Goal: Task Accomplishment & Management: Manage account settings

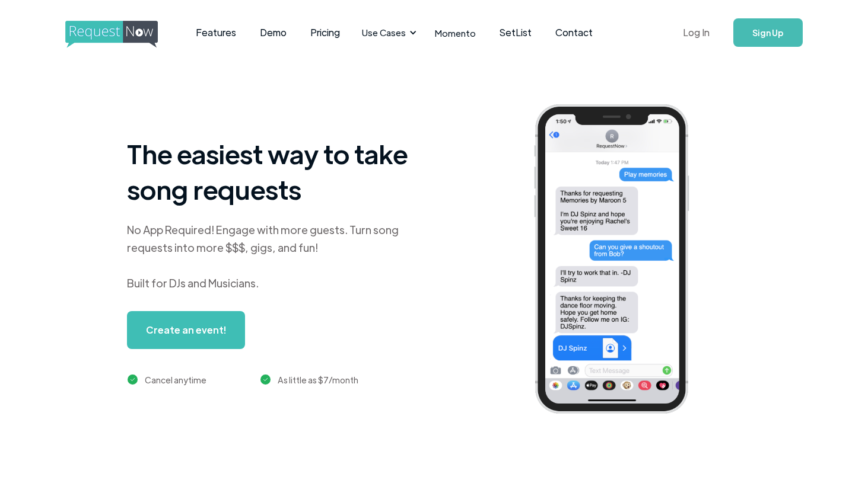
click at [681, 31] on link "Log In" at bounding box center [696, 33] width 50 height 42
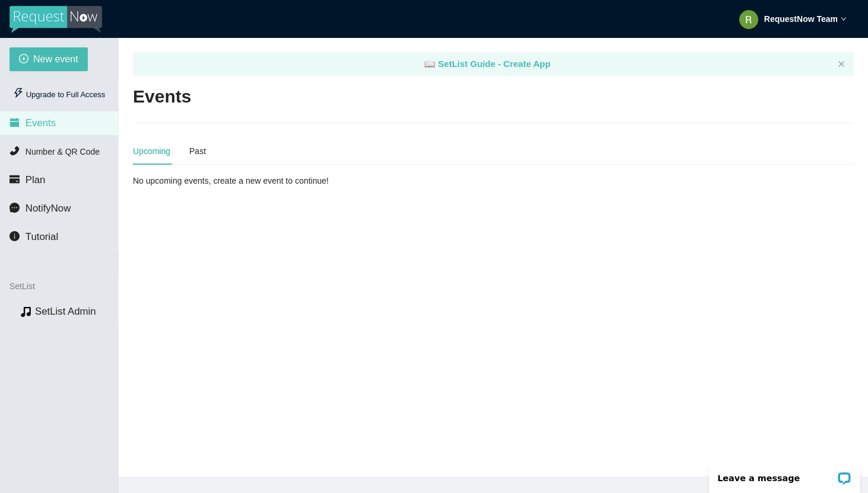
click at [817, 20] on strong "RequestNow Team" at bounding box center [801, 18] width 74 height 9
click at [786, 46] on span "Profile" at bounding box center [774, 51] width 28 height 11
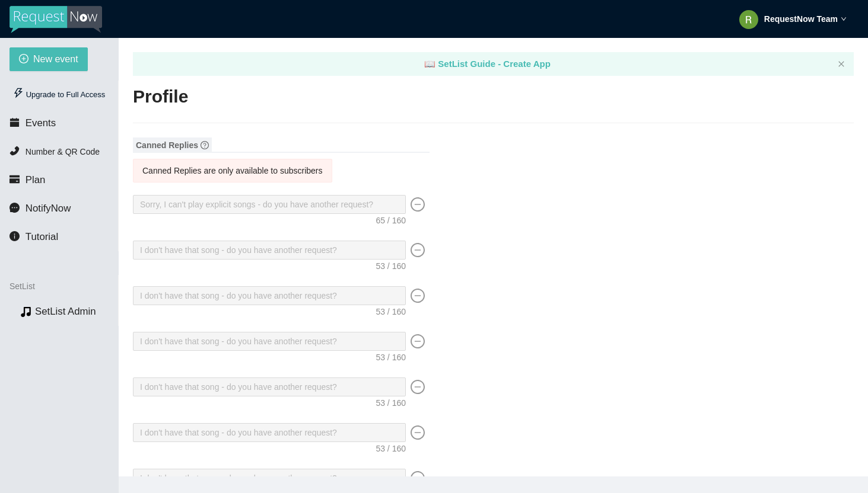
type input "Matt"
type input "Auerbach"
type input "DJ Rocky"
type input "DJ"
type input "contact@requestnow.io"
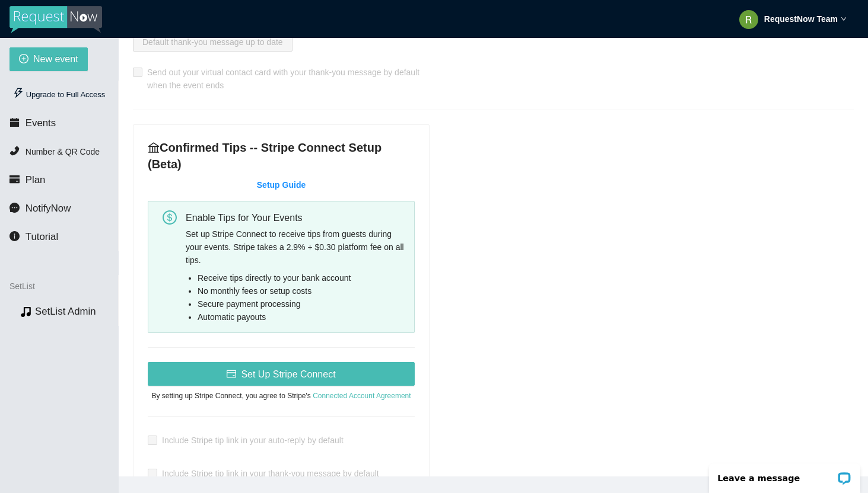
scroll to position [765, 0]
